Goal: Check status: Check status

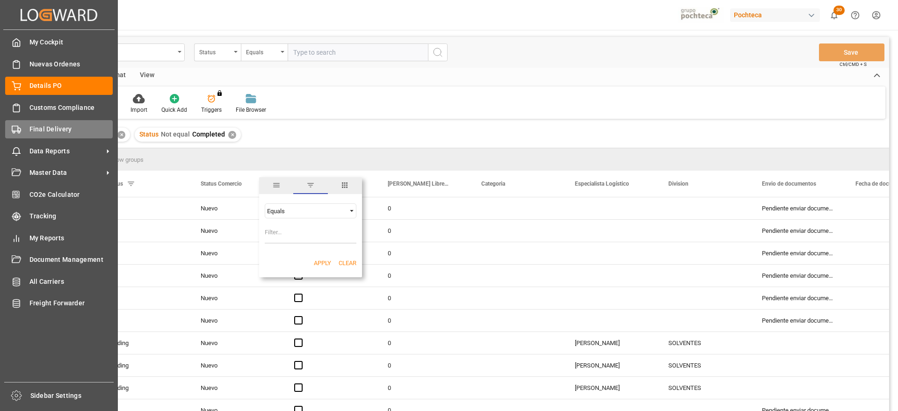
scroll to position [351, 0]
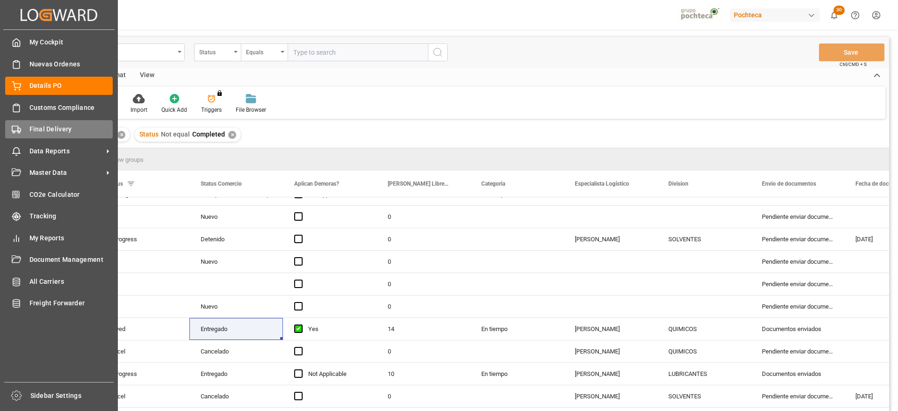
click at [38, 128] on span "Final Delivery" at bounding box center [71, 129] width 84 height 10
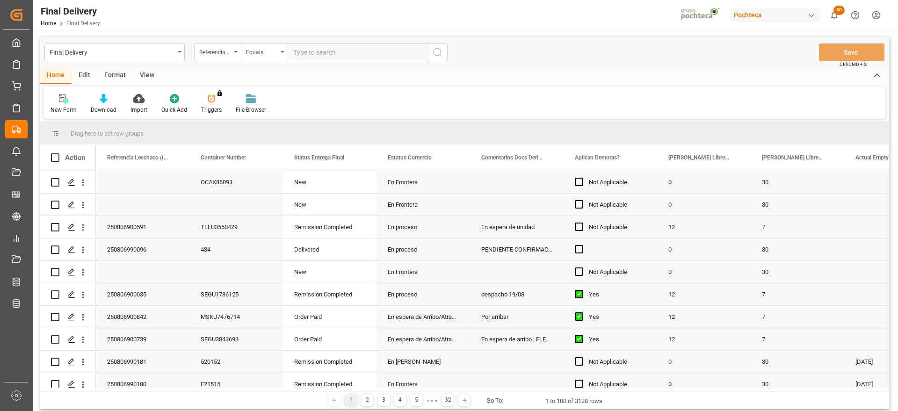
click at [309, 50] on input "text" at bounding box center [358, 52] width 140 height 18
paste input "250806900842"
type input "250806900842"
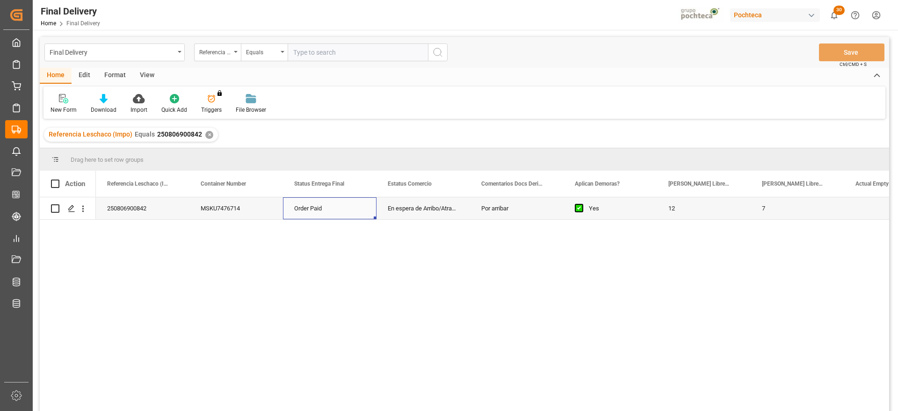
click at [333, 219] on div "Order Paid" at bounding box center [330, 208] width 94 height 22
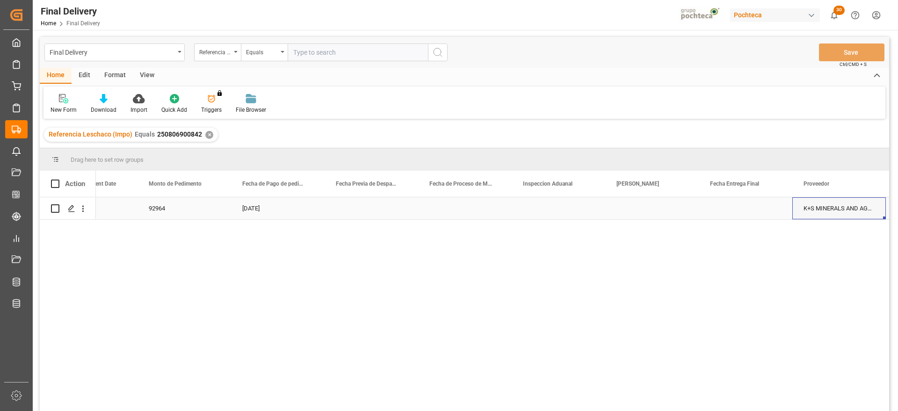
scroll to position [0, 2203]
click at [548, 206] on div "Press SPACE to select this row." at bounding box center [559, 208] width 94 height 22
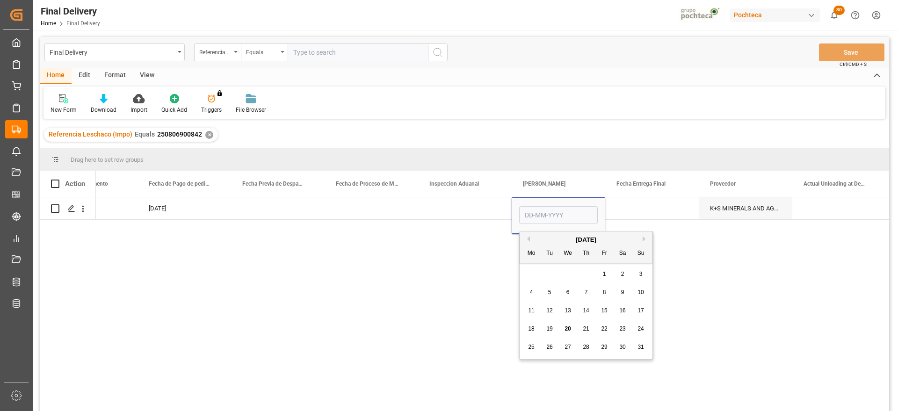
click at [586, 328] on span "21" at bounding box center [586, 328] width 6 height 7
type input "[DATE]"
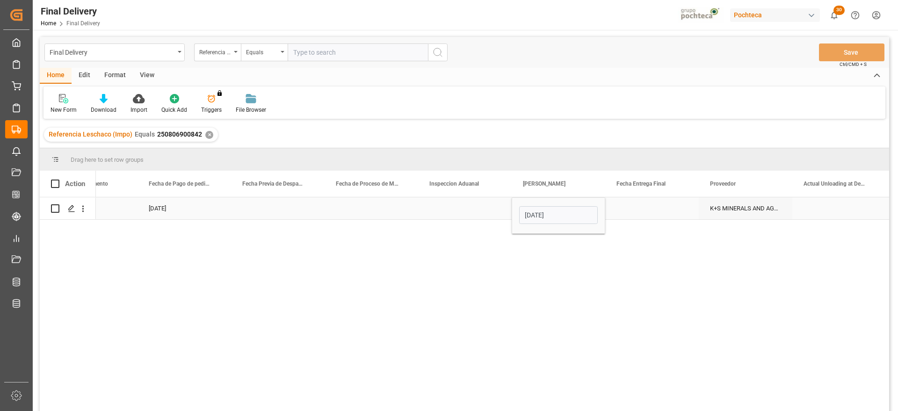
click at [641, 211] on div "Press SPACE to select this row." at bounding box center [652, 208] width 94 height 22
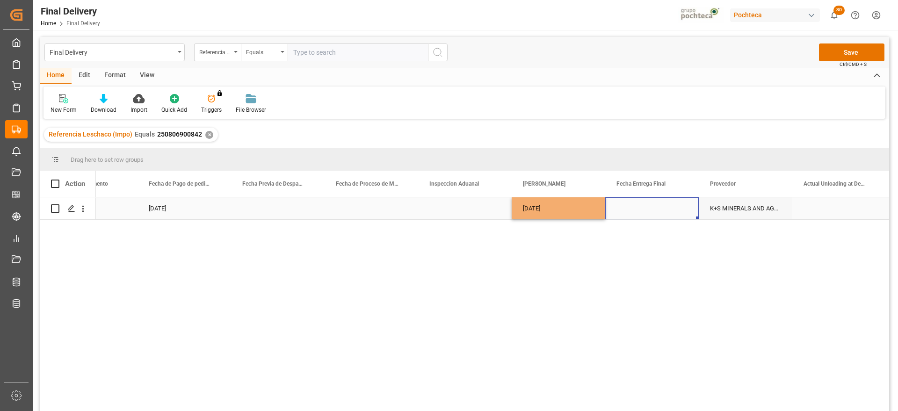
click at [641, 211] on div "Press SPACE to select this row." at bounding box center [652, 208] width 94 height 22
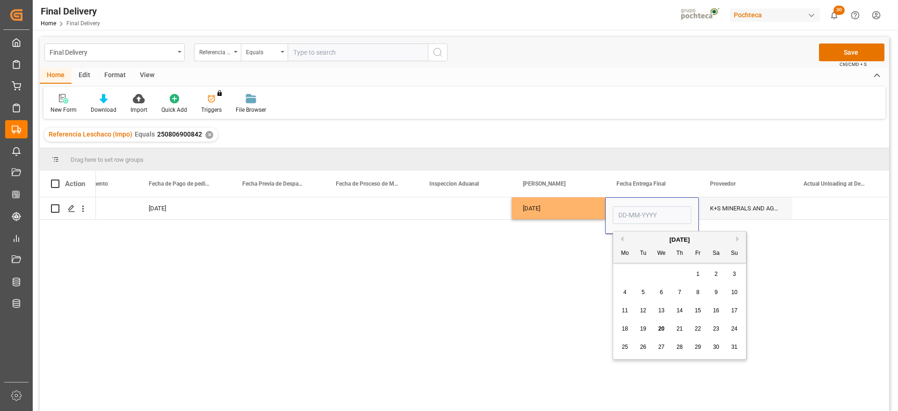
click at [695, 330] on span "22" at bounding box center [697, 328] width 6 height 7
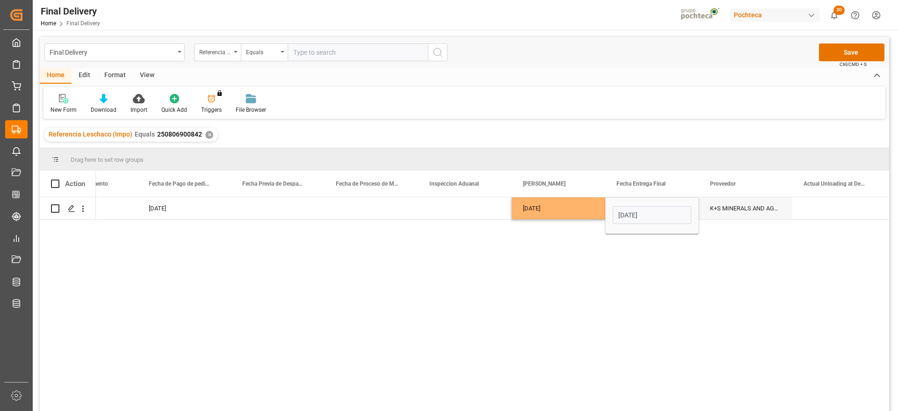
type input "[DATE]"
click at [846, 214] on div "Press SPACE to select this row." at bounding box center [839, 208] width 94 height 22
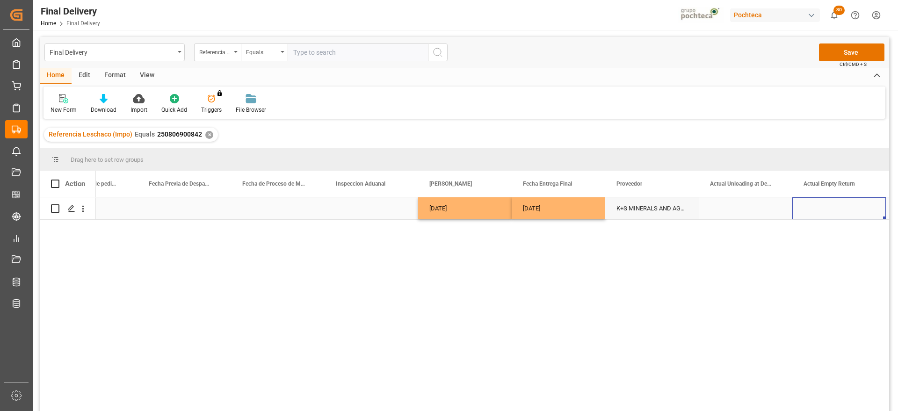
scroll to position [0, 0]
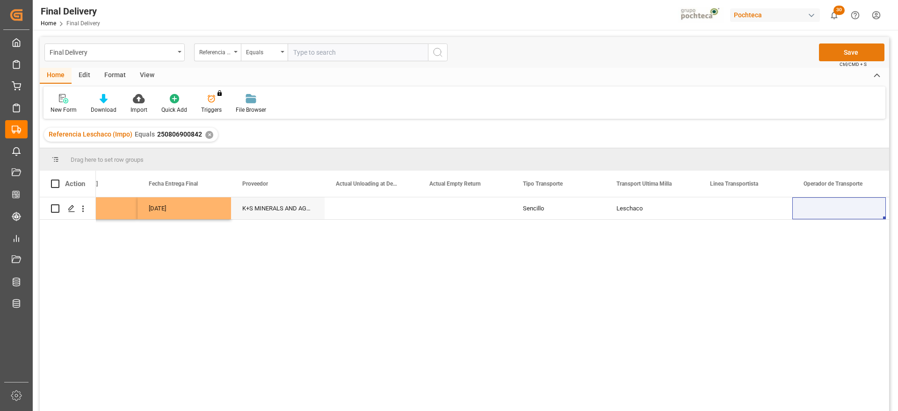
click at [848, 54] on button "Save" at bounding box center [851, 52] width 65 height 18
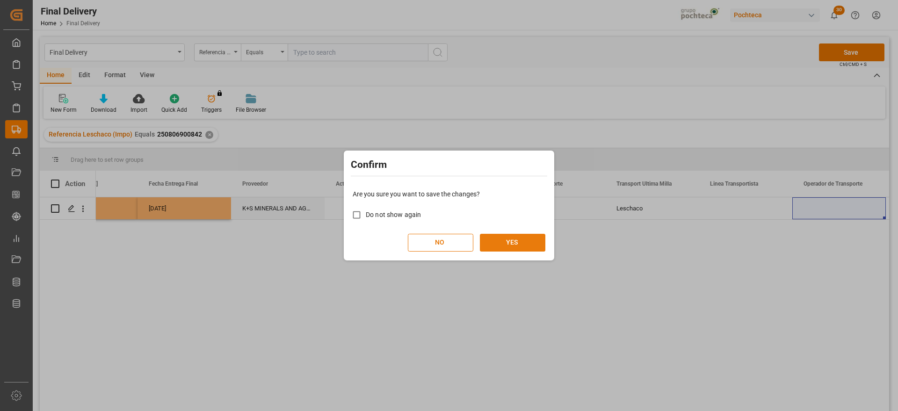
click at [504, 246] on button "YES" at bounding box center [512, 243] width 65 height 18
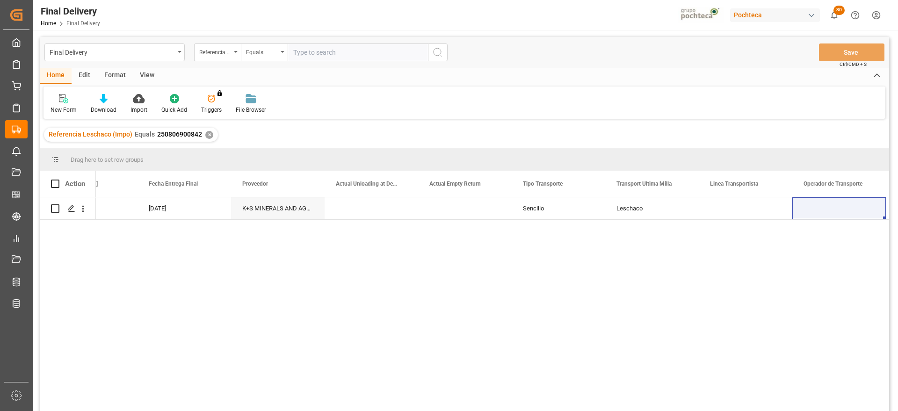
click at [209, 132] on div "✕" at bounding box center [209, 135] width 8 height 8
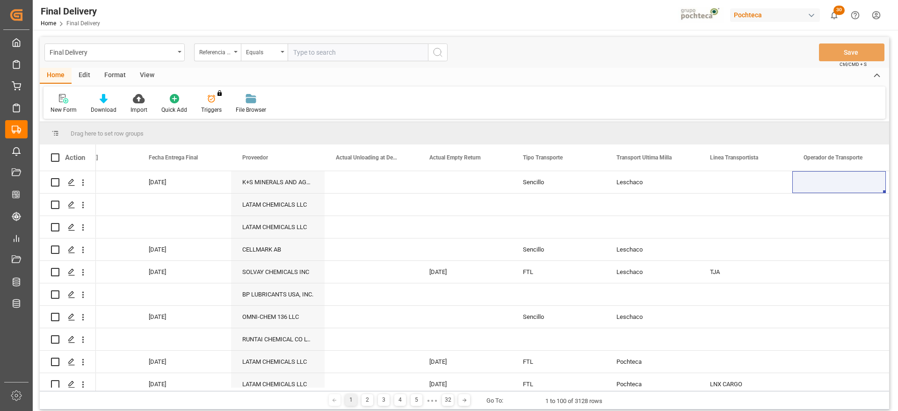
click at [309, 57] on input "text" at bounding box center [358, 52] width 140 height 18
paste input "250806900824"
type input "250806900824"
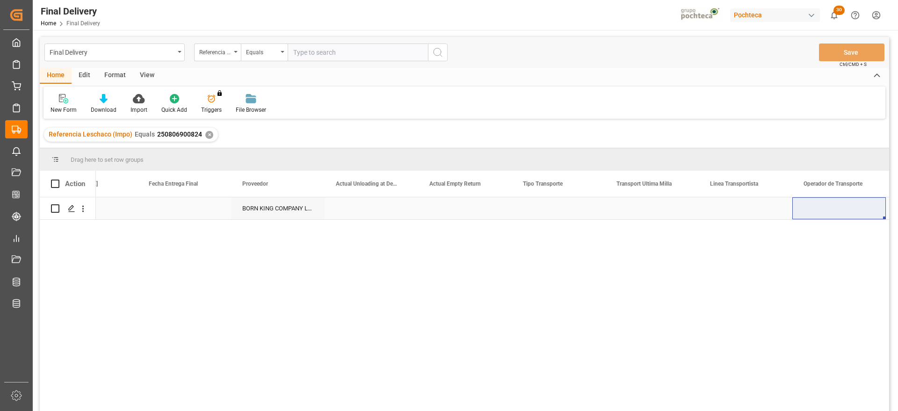
click at [419, 208] on div "Press SPACE to select this row." at bounding box center [465, 208] width 94 height 22
click at [567, 214] on div "Press SPACE to select this row." at bounding box center [559, 208] width 94 height 22
click at [587, 212] on button "Select" at bounding box center [558, 214] width 79 height 18
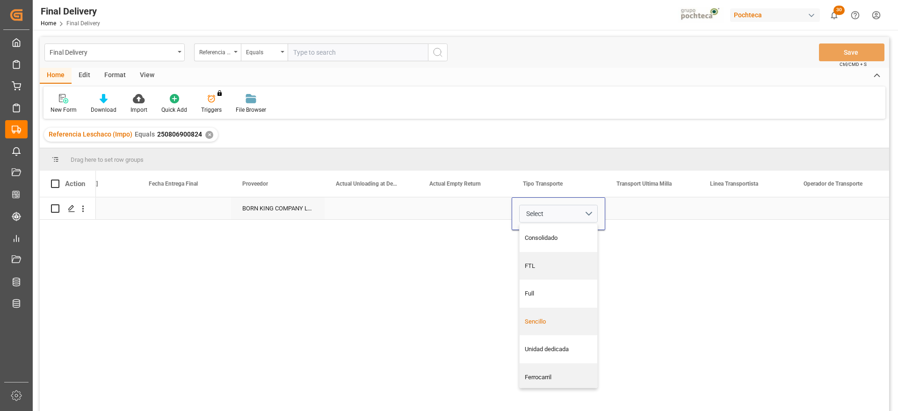
click at [556, 321] on div "Sencillo" at bounding box center [559, 321] width 68 height 9
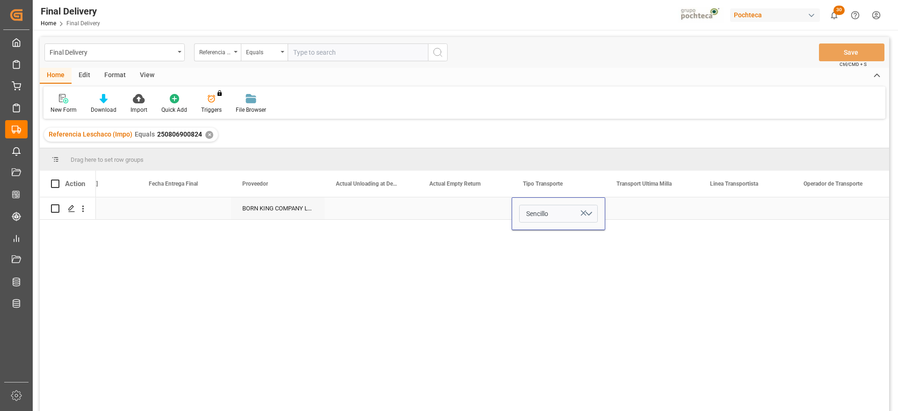
click at [664, 208] on div "Press SPACE to select this row." at bounding box center [652, 208] width 94 height 22
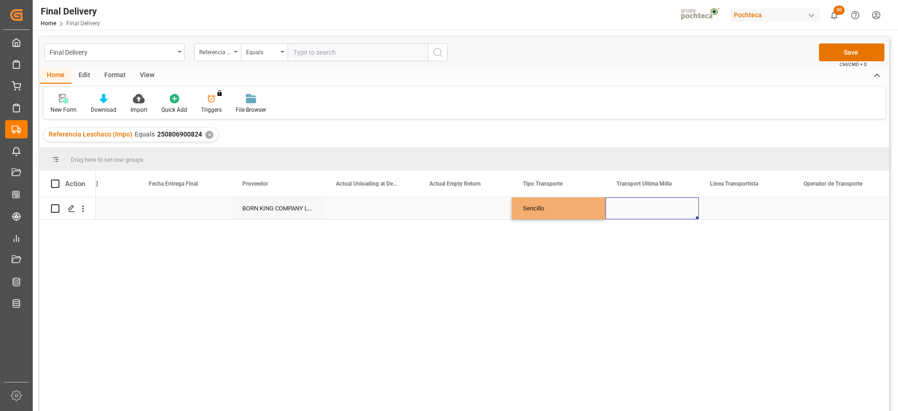
click at [664, 208] on div "Press SPACE to select this row." at bounding box center [652, 208] width 94 height 22
click at [681, 209] on button "Select" at bounding box center [652, 214] width 79 height 18
click at [651, 263] on div "Pochteca" at bounding box center [652, 265] width 68 height 9
click at [735, 206] on div "Press SPACE to select this row." at bounding box center [746, 208] width 94 height 22
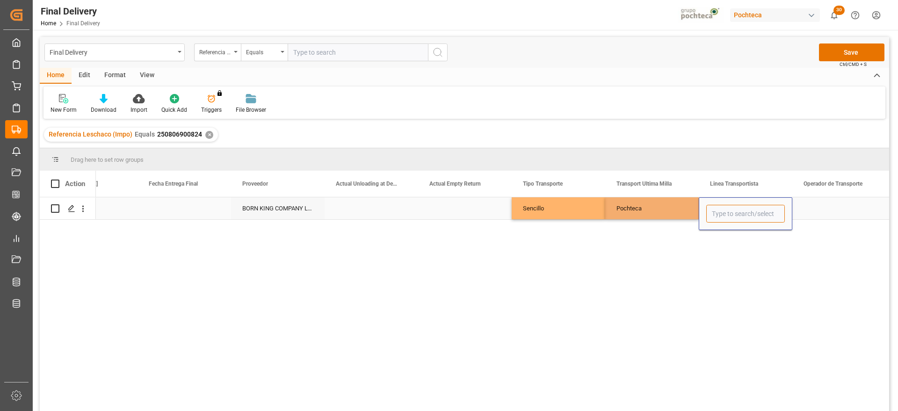
click at [735, 206] on input "Press SPACE to select this row." at bounding box center [745, 214] width 79 height 18
click at [741, 227] on div "LNX CARGO" at bounding box center [746, 240] width 78 height 33
type input "LNX CARGO"
click at [830, 214] on div "Press SPACE to select this row." at bounding box center [839, 208] width 94 height 22
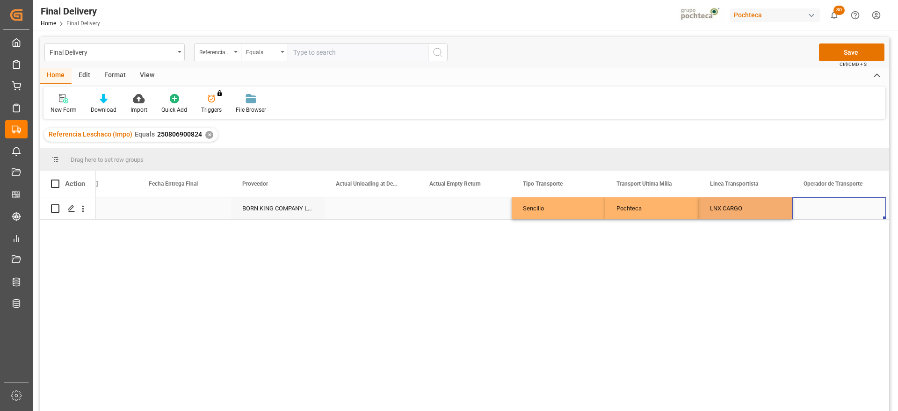
click at [830, 214] on div "Press SPACE to select this row." at bounding box center [839, 208] width 94 height 22
click at [830, 214] on input "Press SPACE to select this row." at bounding box center [839, 214] width 79 height 18
type input "s"
type input "SIN INFORMACION"
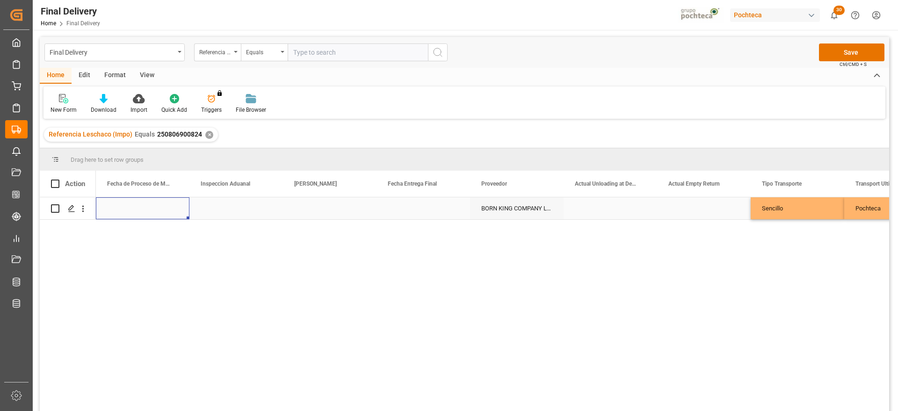
scroll to position [0, 2338]
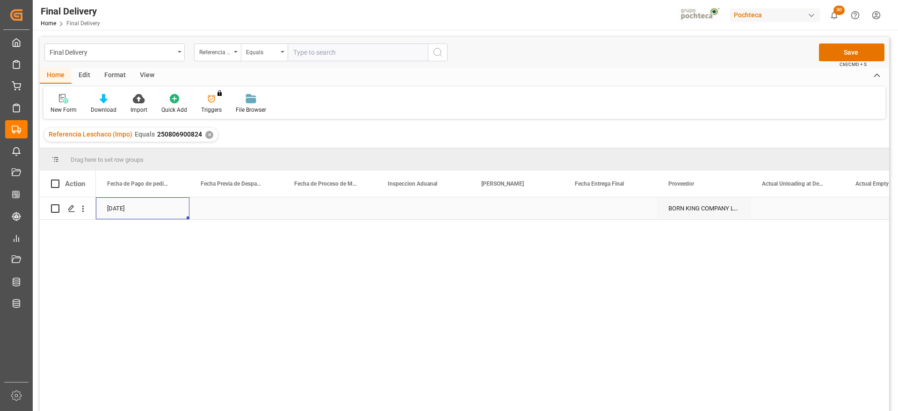
click at [514, 209] on div "Press SPACE to select this row." at bounding box center [517, 208] width 94 height 22
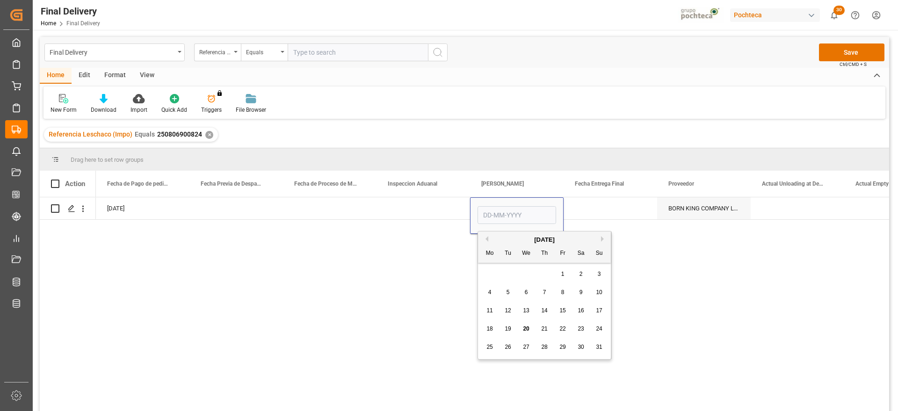
click at [564, 329] on span "22" at bounding box center [562, 328] width 6 height 7
type input "[DATE]"
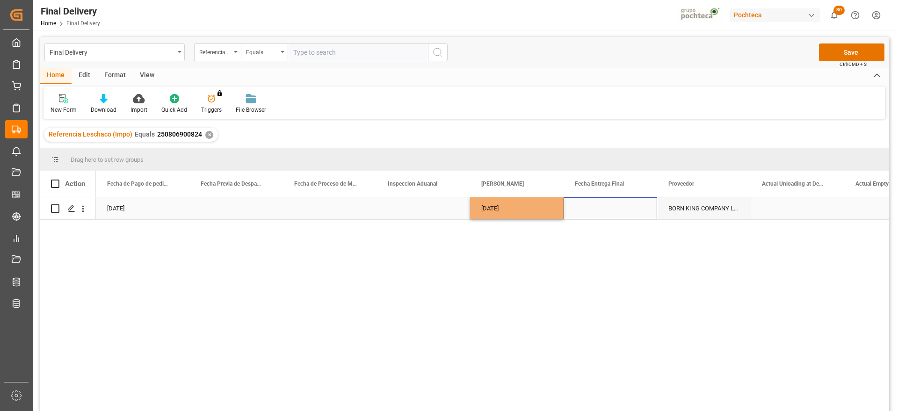
click at [619, 209] on div "Press SPACE to select this row." at bounding box center [610, 208] width 94 height 22
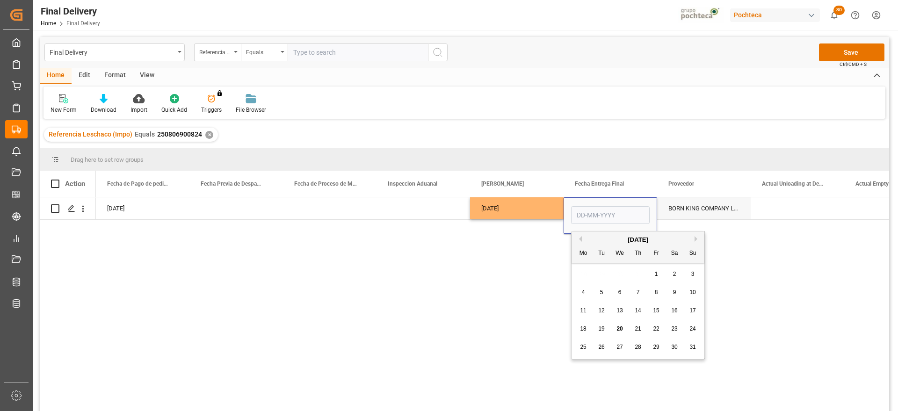
click at [584, 346] on span "25" at bounding box center [583, 347] width 6 height 7
type input "[DATE]"
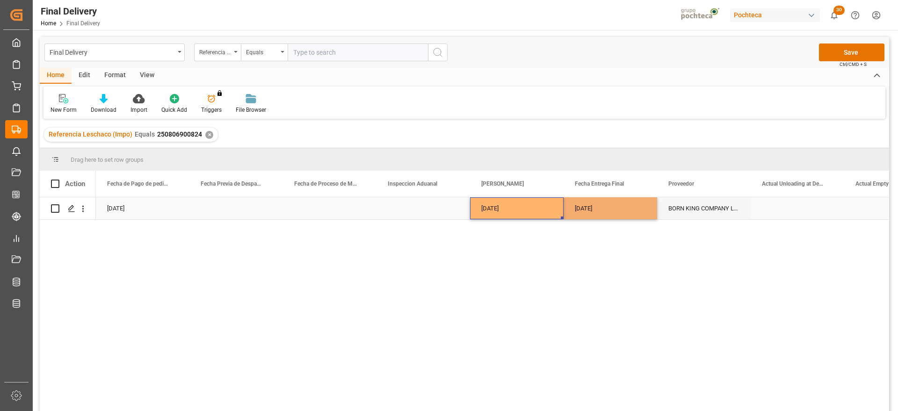
click at [540, 207] on div "[DATE]" at bounding box center [517, 208] width 94 height 22
click at [628, 215] on div "[DATE]" at bounding box center [610, 208] width 94 height 22
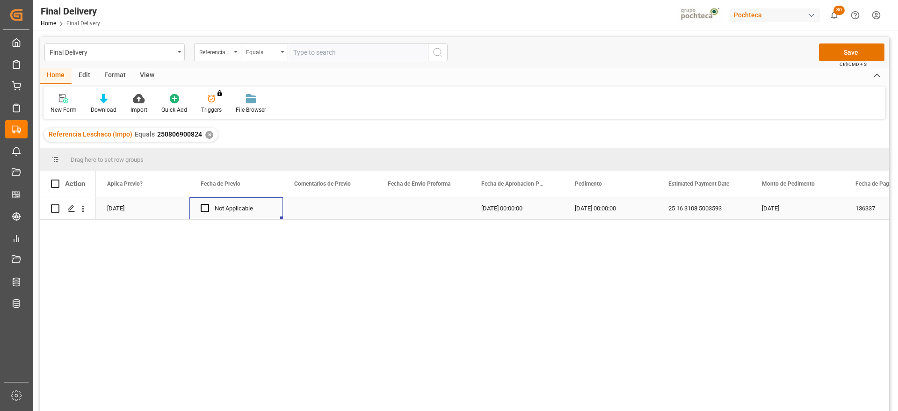
scroll to position [0, 1403]
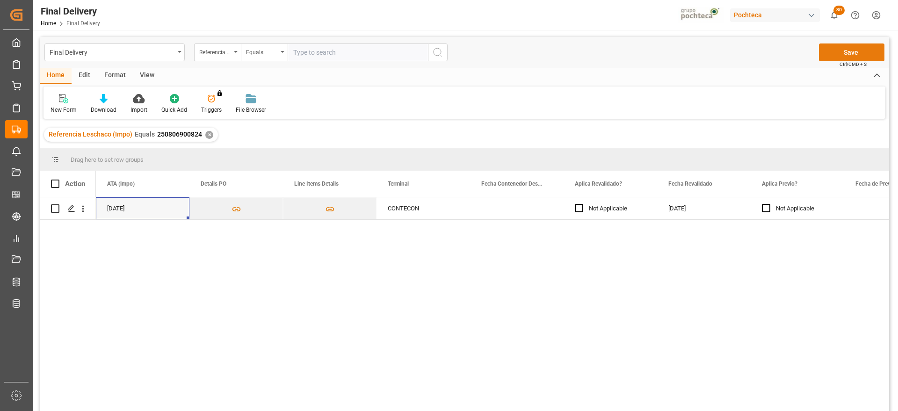
click at [857, 49] on button "Save" at bounding box center [851, 52] width 65 height 18
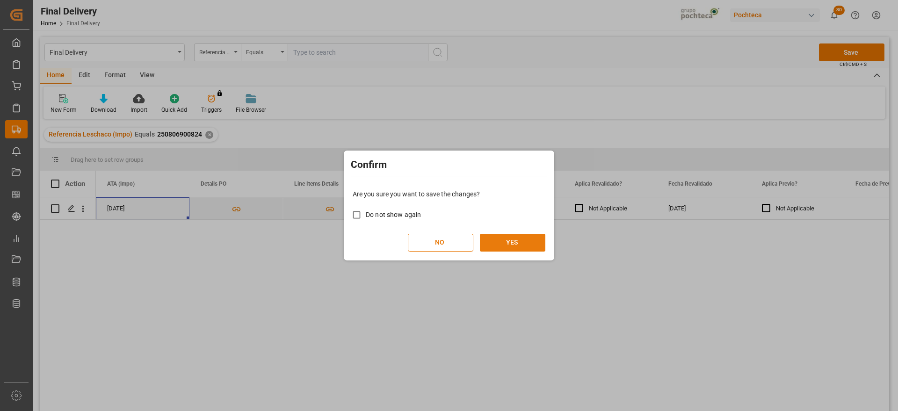
click at [507, 245] on button "YES" at bounding box center [512, 243] width 65 height 18
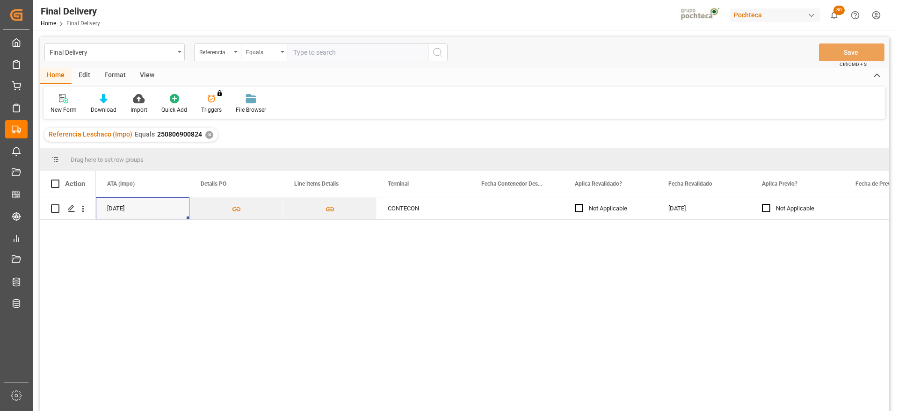
click at [205, 134] on div "✕" at bounding box center [209, 135] width 8 height 8
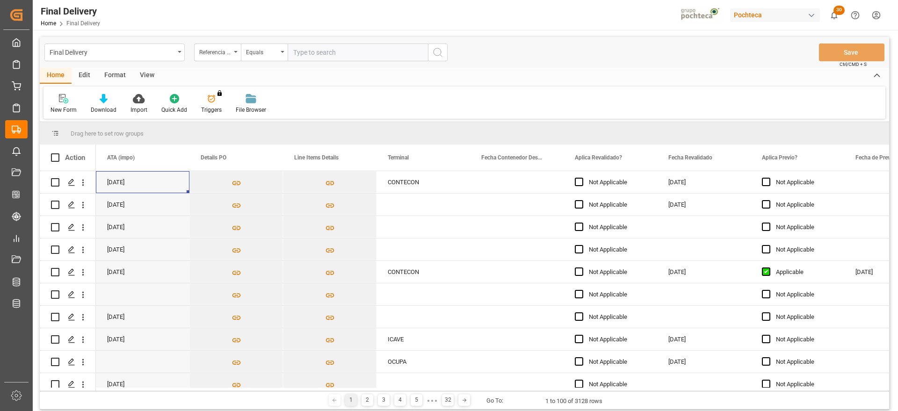
click at [308, 50] on input "text" at bounding box center [358, 52] width 140 height 18
paste input "250806900591"
type input "250806900591"
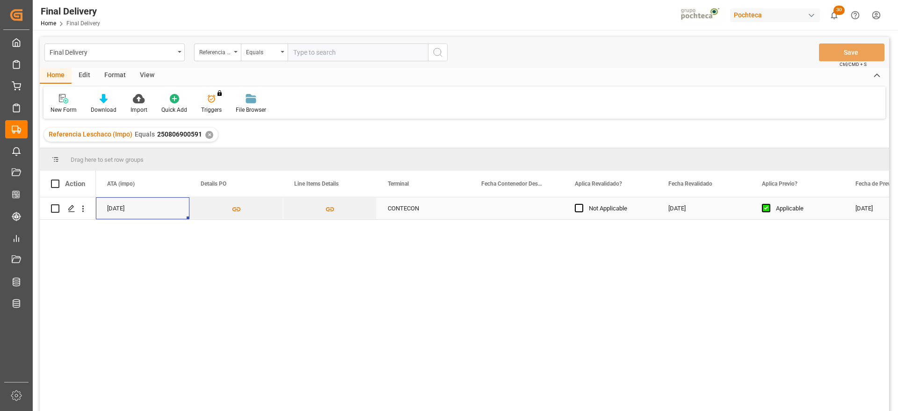
click at [705, 213] on div "[DATE]" at bounding box center [704, 208] width 94 height 22
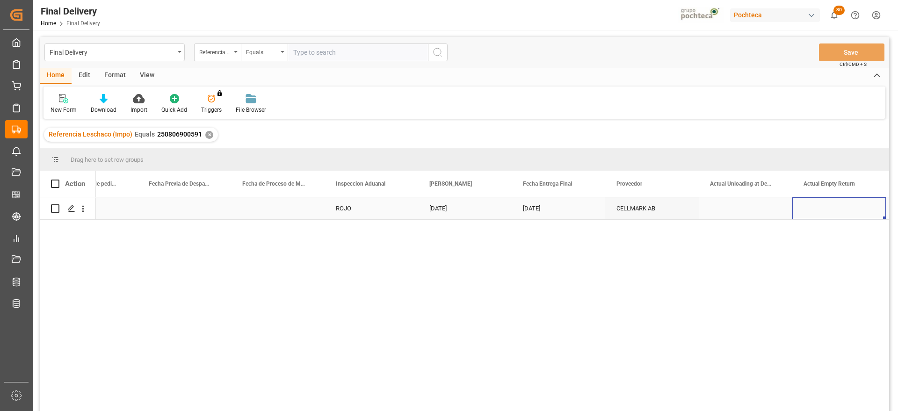
scroll to position [0, 2296]
click at [568, 211] on div "[DATE]" at bounding box center [559, 208] width 94 height 22
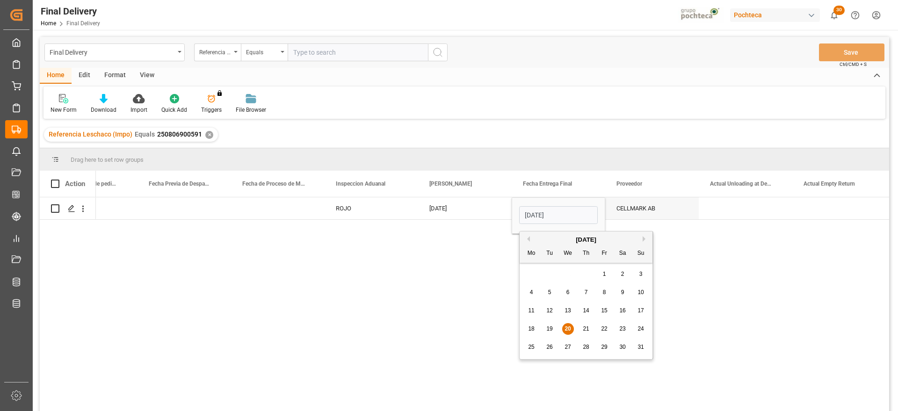
click at [605, 327] on span "22" at bounding box center [604, 328] width 6 height 7
type input "[DATE]"
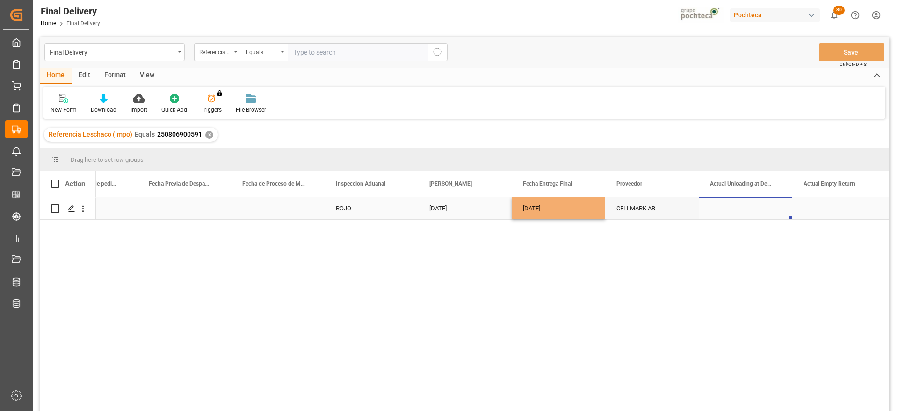
click at [726, 208] on div "Press SPACE to select this row." at bounding box center [746, 208] width 94 height 22
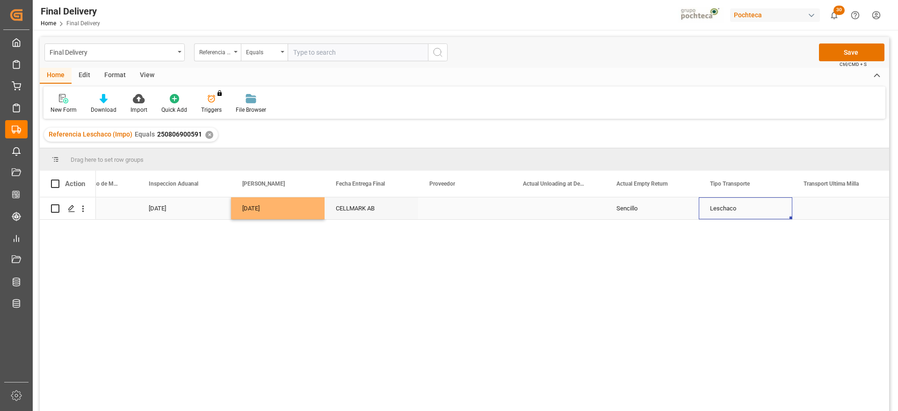
scroll to position [0, 2577]
click at [859, 52] on button "Save" at bounding box center [851, 52] width 65 height 18
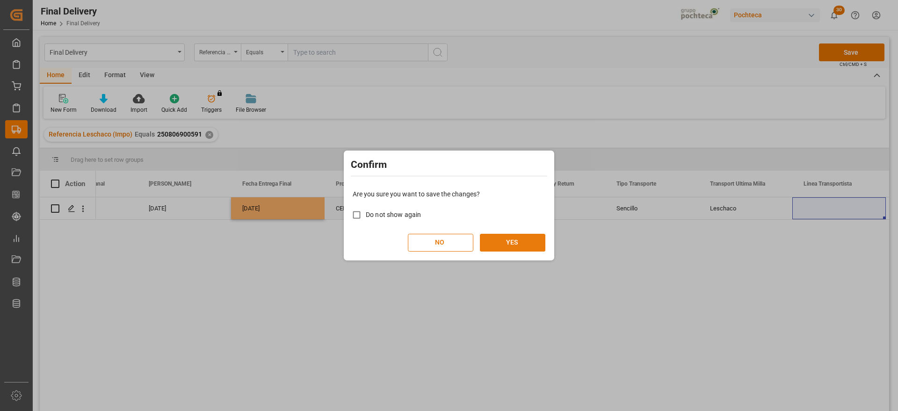
click at [526, 246] on button "YES" at bounding box center [512, 243] width 65 height 18
